Goal: Answer question/provide support: Share knowledge or assist other users

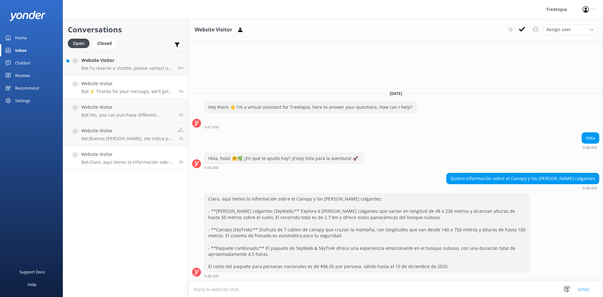
click at [131, 84] on h4 "Website Visitor" at bounding box center [127, 83] width 93 height 7
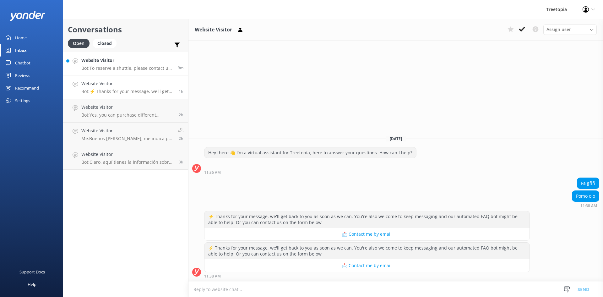
click at [117, 66] on p "Bot: To reserve a shuttle, please contact us at [PHONE_NUMBER], email [EMAIL_AD…" at bounding box center [127, 68] width 92 height 6
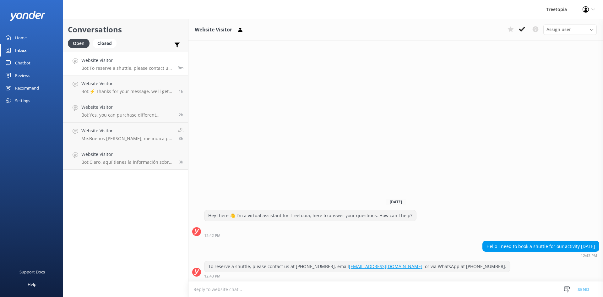
click at [105, 70] on p "Bot: To reserve a shuttle, please contact us at [PHONE_NUMBER], email [EMAIL_AD…" at bounding box center [127, 68] width 92 height 6
click at [132, 160] on p "Bot: Claro, aquí tienes la información sobre el Canopy y los [PERSON_NAME] colg…" at bounding box center [127, 162] width 93 height 6
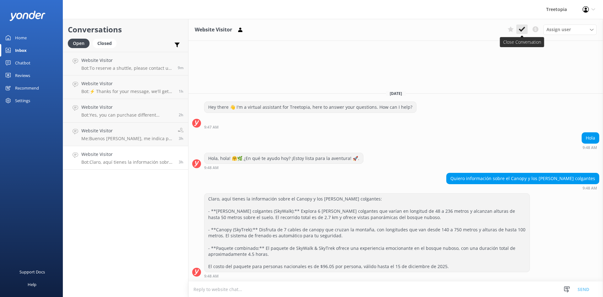
click at [521, 29] on icon at bounding box center [522, 29] width 6 height 6
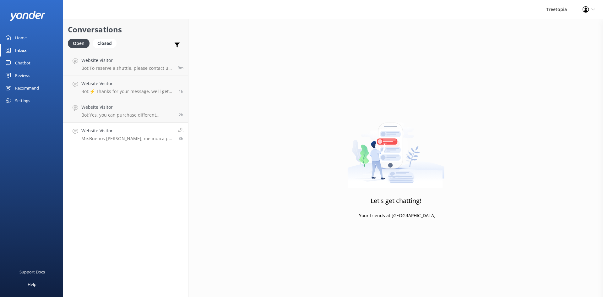
click at [95, 135] on div "Website Visitor Me: Buenos [PERSON_NAME], me indica por favor en cual tour esta…" at bounding box center [127, 134] width 92 height 14
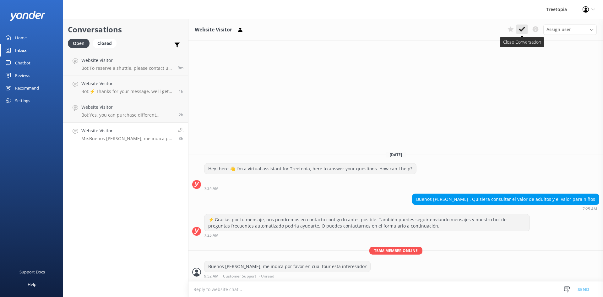
click at [522, 30] on use at bounding box center [522, 29] width 6 height 5
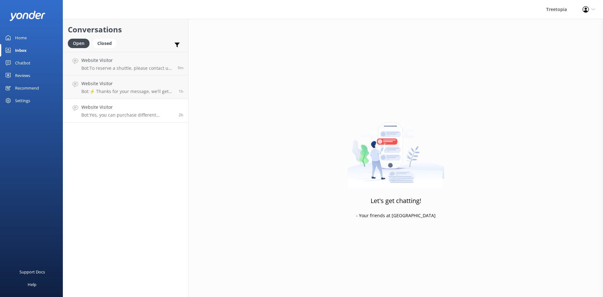
click at [136, 117] on p "Bot: Yes, you can purchase different packages and still do the zip-lines togeth…" at bounding box center [127, 115] width 93 height 6
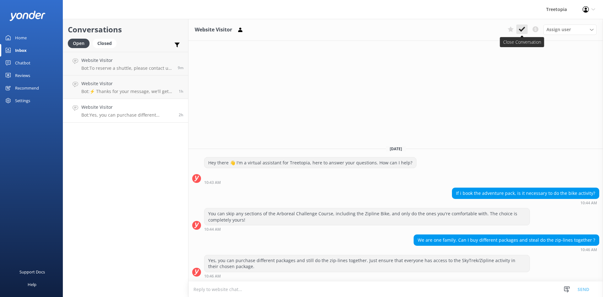
click at [522, 29] on icon at bounding box center [522, 29] width 6 height 6
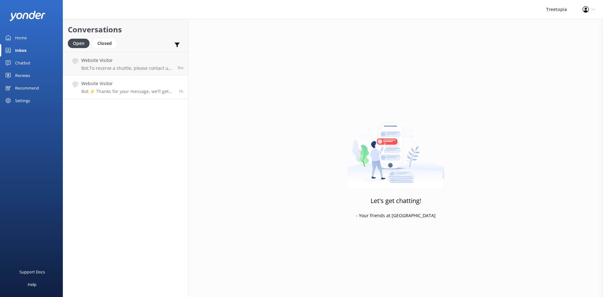
click at [135, 88] on div "Website Visitor Bot: ⚡ Thanks for your message, we'll get back to you as soon a…" at bounding box center [127, 87] width 93 height 14
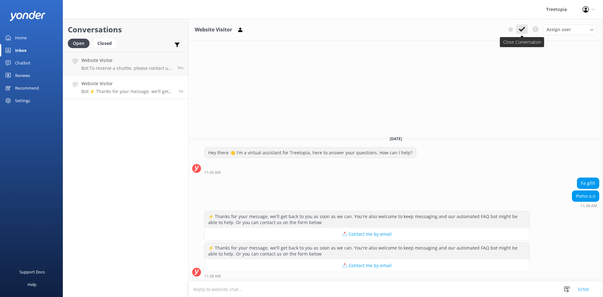
click at [521, 31] on use at bounding box center [522, 29] width 6 height 5
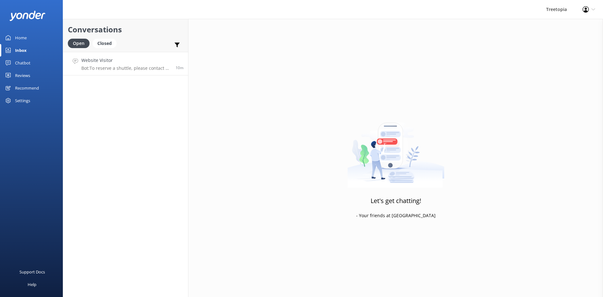
click at [100, 70] on p "Bot: To reserve a shuttle, please contact us at [PHONE_NUMBER], email [EMAIL_AD…" at bounding box center [126, 68] width 90 height 6
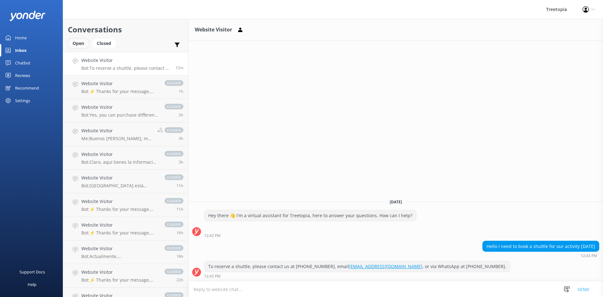
click at [79, 41] on div "Open" at bounding box center [78, 43] width 21 height 9
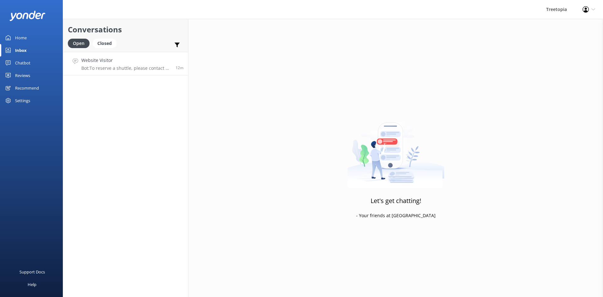
click at [123, 64] on div "Website Visitor Bot: To reserve a shuttle, please contact us at [PHONE_NUMBER],…" at bounding box center [126, 64] width 90 height 14
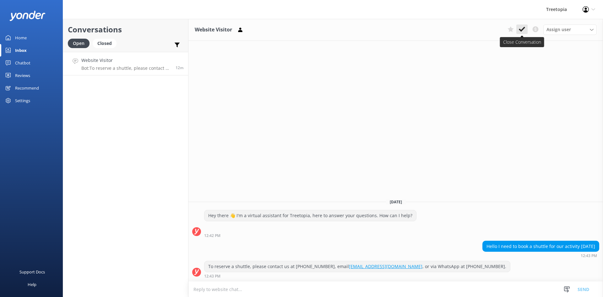
click at [522, 29] on use at bounding box center [522, 29] width 6 height 5
